Goal: Task Accomplishment & Management: Manage account settings

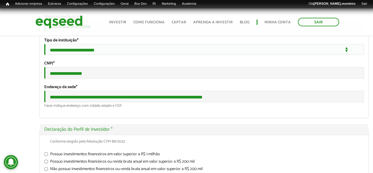
scroll to position [738, 0]
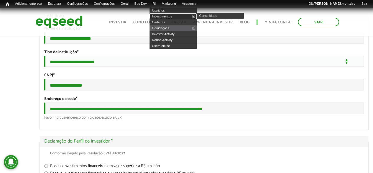
click at [168, 16] on link "Investimentos" at bounding box center [173, 16] width 47 height 6
